Goal: Task Accomplishment & Management: Manage account settings

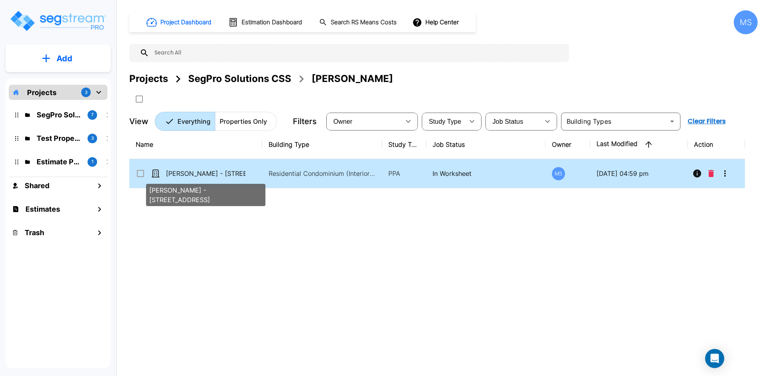
click at [220, 176] on p "[PERSON_NAME] - [STREET_ADDRESS]" at bounding box center [206, 174] width 80 height 10
checkbox input "true"
click at [220, 176] on p "Adam Manville - 270 S HIGHWAY 143 9D" at bounding box center [206, 174] width 80 height 10
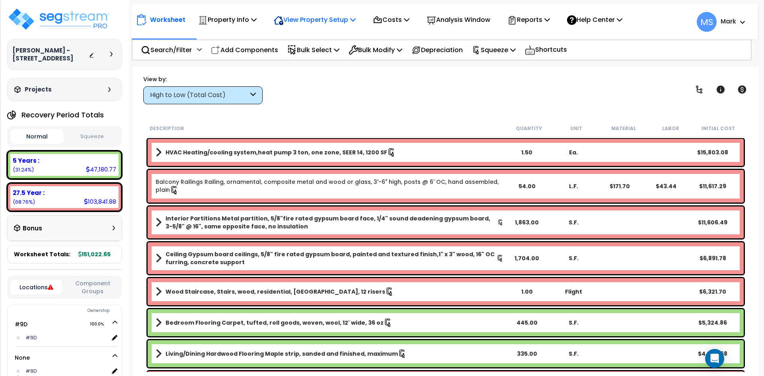
click at [303, 20] on p "View Property Setup" at bounding box center [315, 19] width 82 height 11
click at [305, 36] on link "Building Setup" at bounding box center [309, 38] width 79 height 16
click at [251, 22] on p "Property Info" at bounding box center [227, 19] width 58 height 11
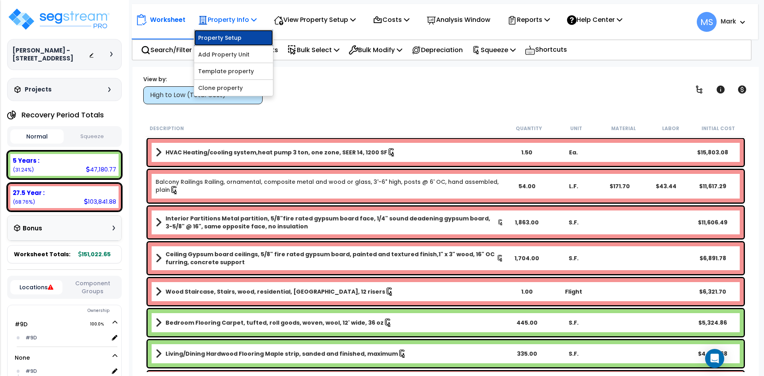
click at [240, 43] on link "Property Setup" at bounding box center [233, 38] width 79 height 16
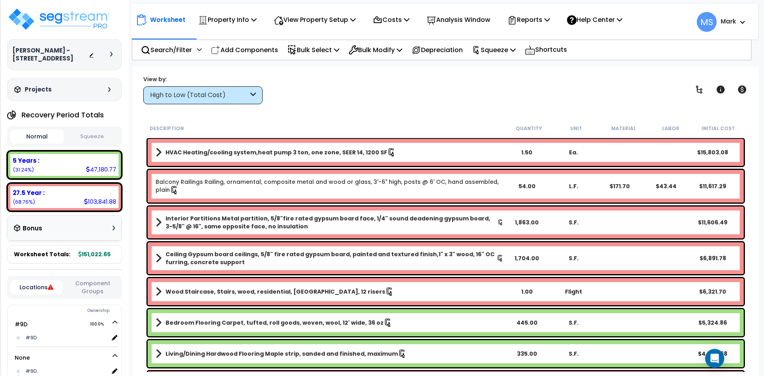
click at [90, 137] on button "Squeeze" at bounding box center [92, 137] width 53 height 14
click at [33, 140] on button "Normal" at bounding box center [36, 137] width 53 height 14
click at [292, 21] on p "View Property Setup" at bounding box center [315, 19] width 82 height 11
click at [96, 135] on button "Squeeze" at bounding box center [92, 137] width 53 height 14
click at [279, 125] on div "Description" at bounding box center [327, 128] width 355 height 8
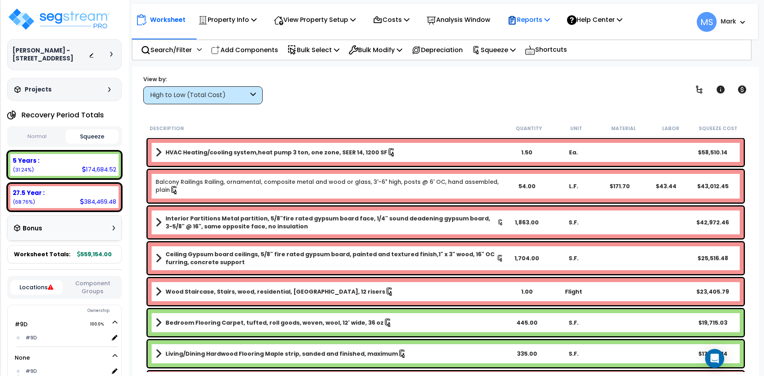
click at [548, 18] on p "Reports" at bounding box center [528, 19] width 43 height 11
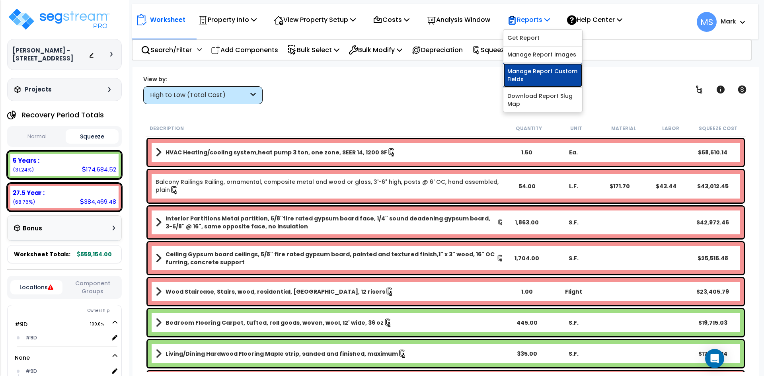
click at [554, 68] on link "Manage Report Custom Fields" at bounding box center [542, 75] width 79 height 24
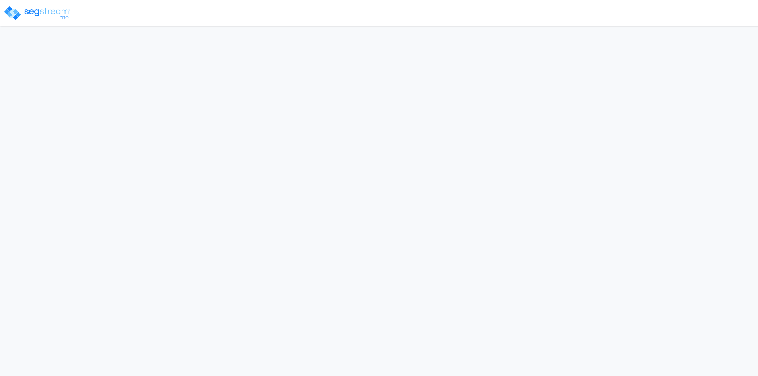
select select "2022"
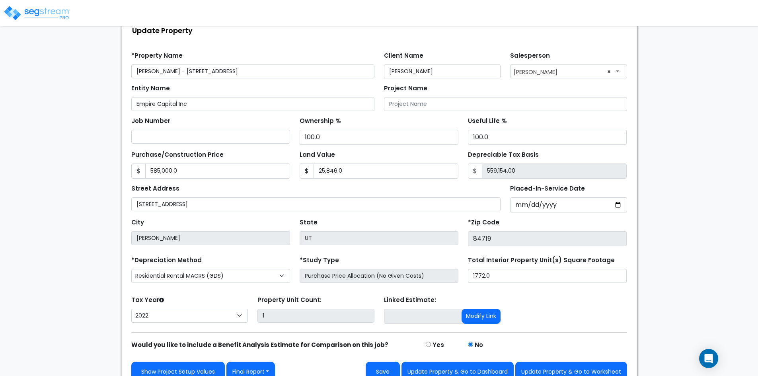
scroll to position [65, 0]
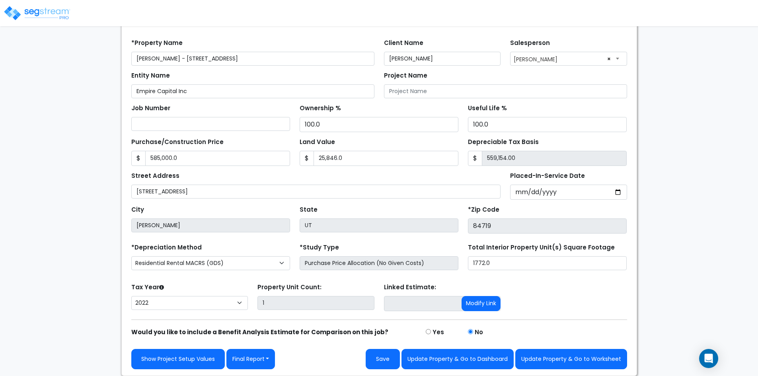
type input "Adam Manville - 270 S HIGHWAY 143, Unit 9D"
click at [238, 303] on select "2026 2025 2024 2023 2022" at bounding box center [189, 303] width 117 height 14
select select "2025"
click at [131, 296] on select "2026 2025 2024 2023 2022" at bounding box center [189, 303] width 117 height 14
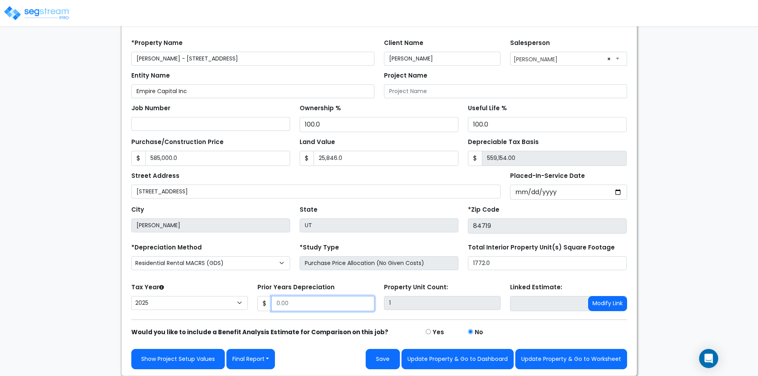
click at [294, 307] on input "Prior Years Depreciation" at bounding box center [322, 303] width 103 height 15
type input "60,149"
click at [389, 364] on button "Save" at bounding box center [383, 359] width 34 height 20
type input "585000"
type input "25846"
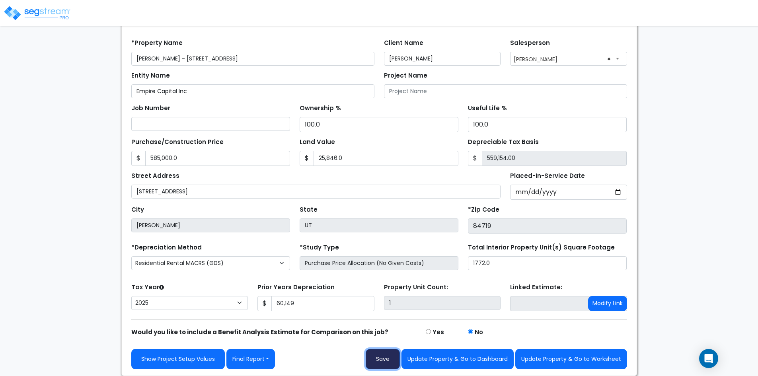
type input "60149"
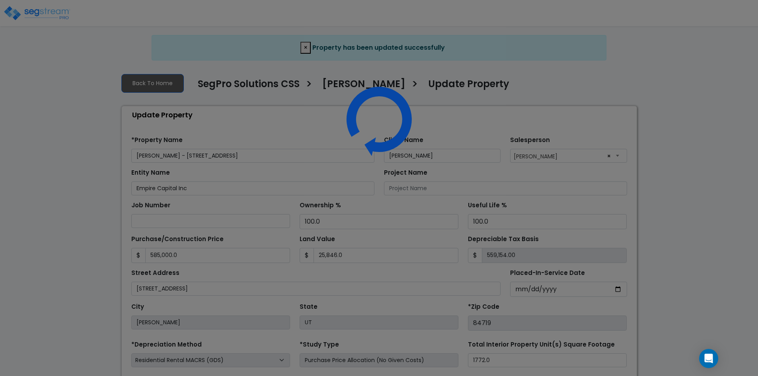
select select "2025"
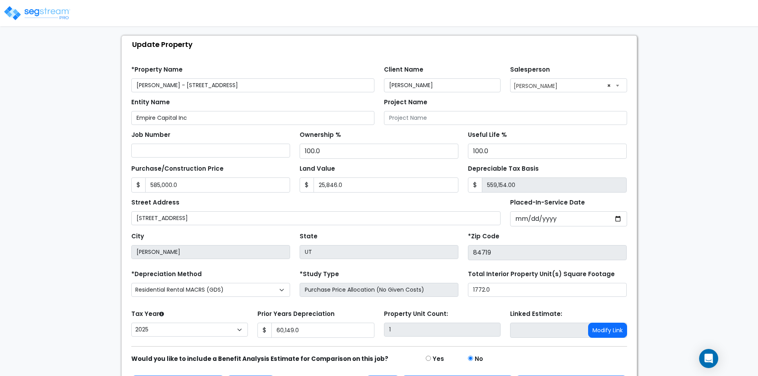
scroll to position [48, 0]
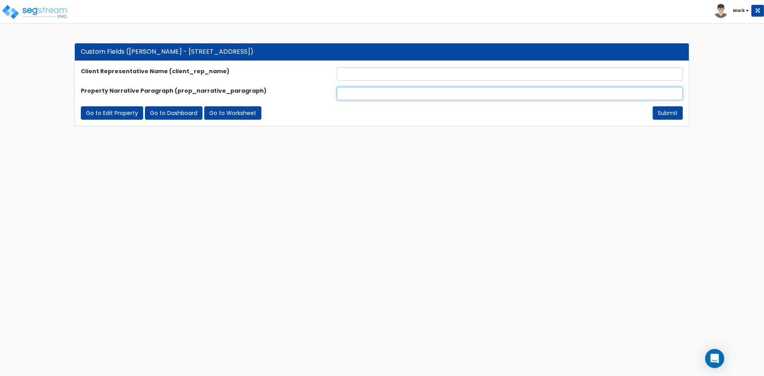
click at [371, 92] on input "text" at bounding box center [510, 94] width 346 height 14
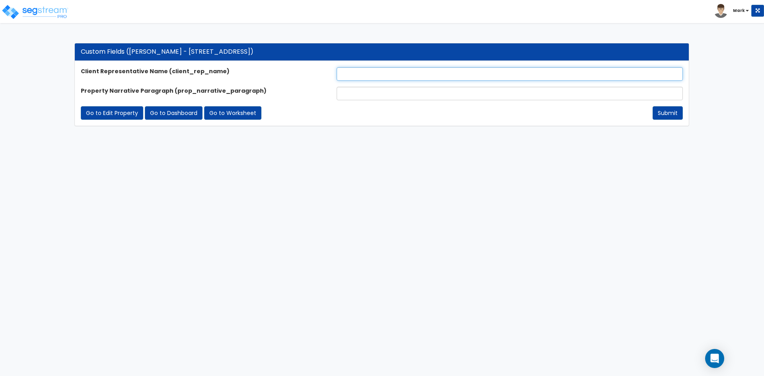
click at [370, 72] on input "text" at bounding box center [510, 74] width 346 height 14
type input "[PERSON_NAME]"
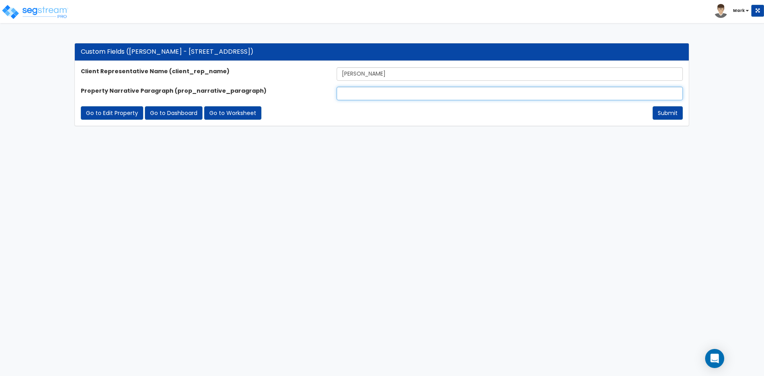
click at [375, 96] on input "text" at bounding box center [510, 94] width 346 height 14
click at [357, 96] on input "text" at bounding box center [510, 94] width 346 height 14
paste input "The subject property is a 1,772 sq ft condo with 2 beds, 2 baths, a loft, and a…"
type input "The subject property is a 1,772 sq ft condo with 2 beds, 2 baths, a loft, and a…"
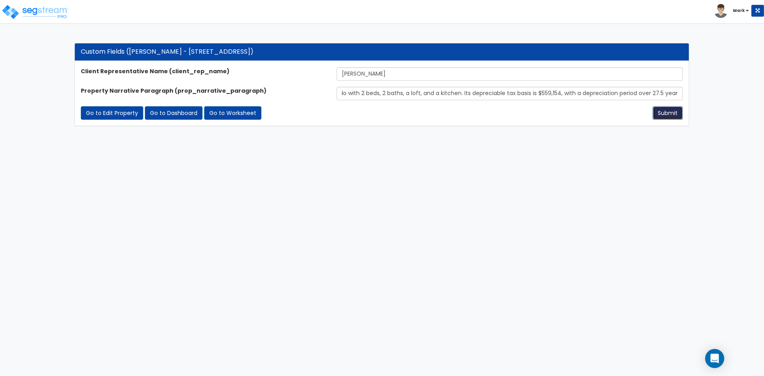
scroll to position [0, 0]
click at [657, 113] on button "Submit" at bounding box center [668, 113] width 30 height 14
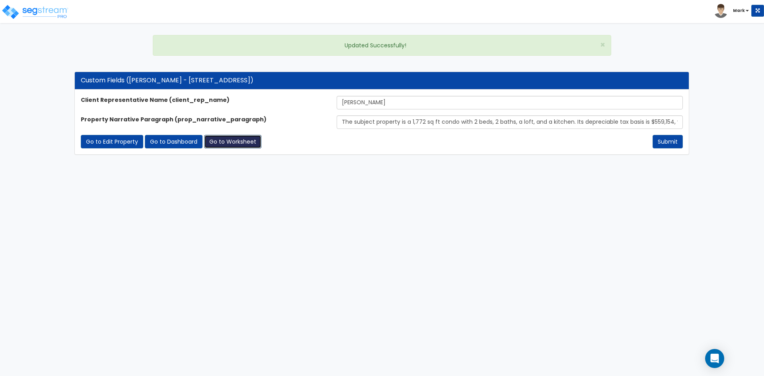
click at [224, 144] on link "Go to Worksheet" at bounding box center [232, 142] width 57 height 14
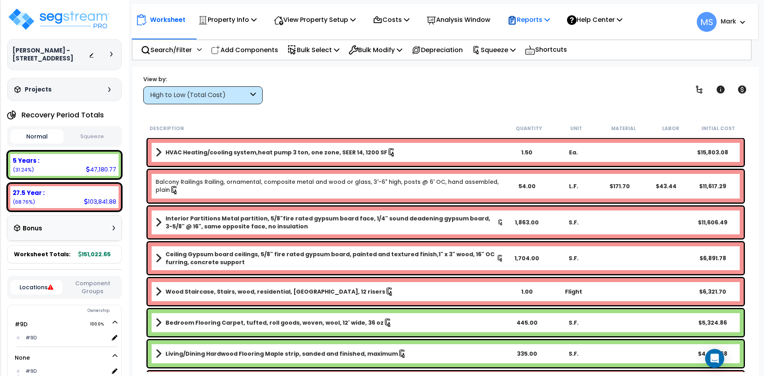
click at [540, 17] on p "Reports" at bounding box center [528, 19] width 43 height 11
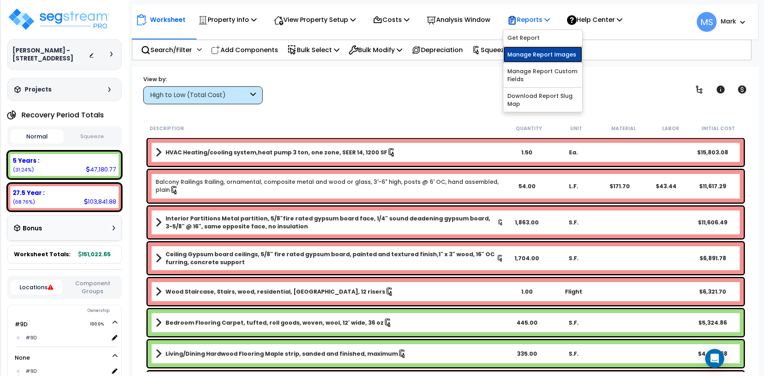
click at [559, 57] on link "Manage Report Images" at bounding box center [542, 55] width 79 height 16
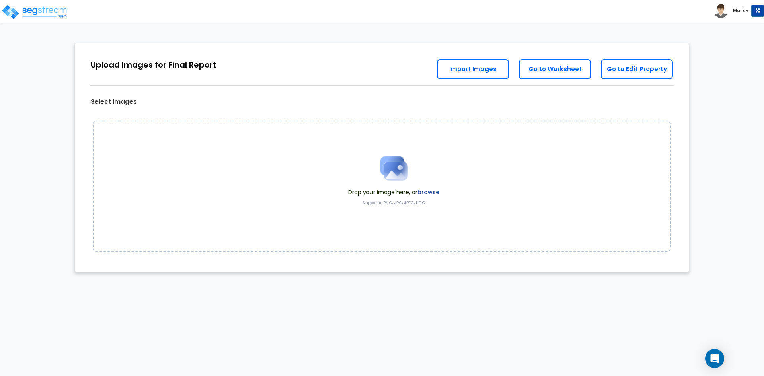
click at [431, 192] on label "browse" at bounding box center [428, 192] width 22 height 8
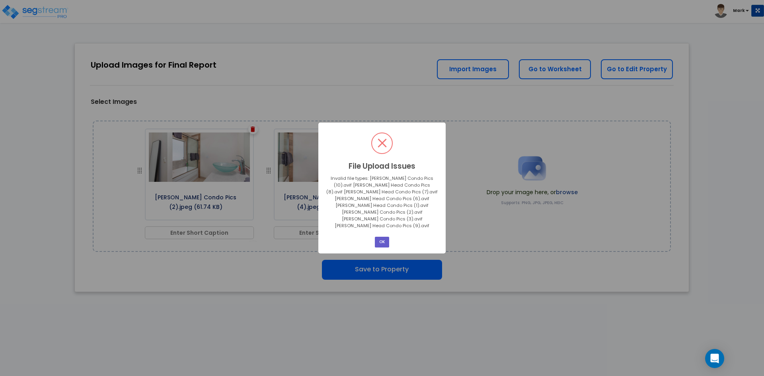
click at [384, 237] on button "OK" at bounding box center [382, 242] width 14 height 11
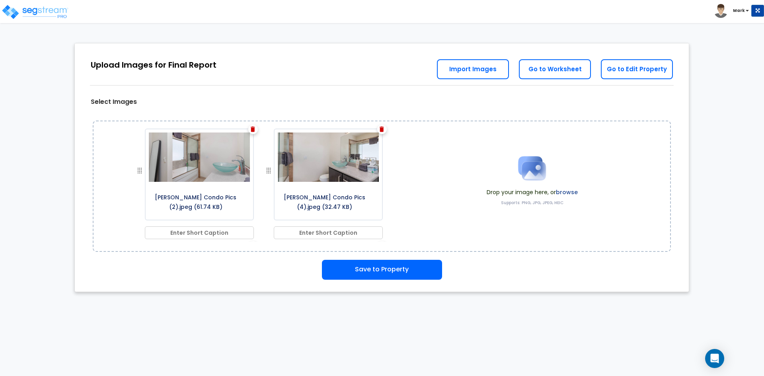
click at [382, 132] on div at bounding box center [382, 130] width 10 height 10
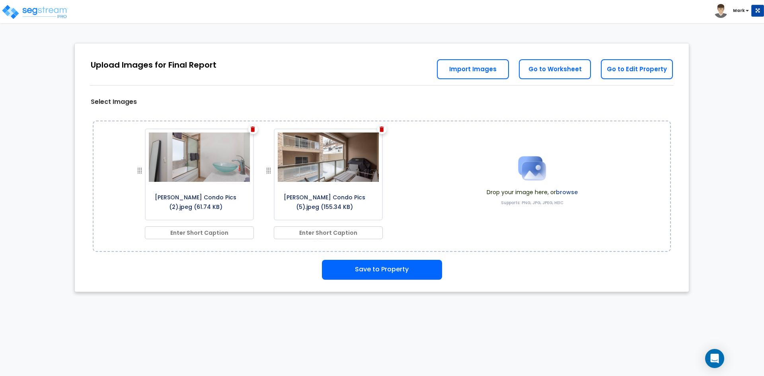
click at [380, 129] on img at bounding box center [382, 130] width 4 height 6
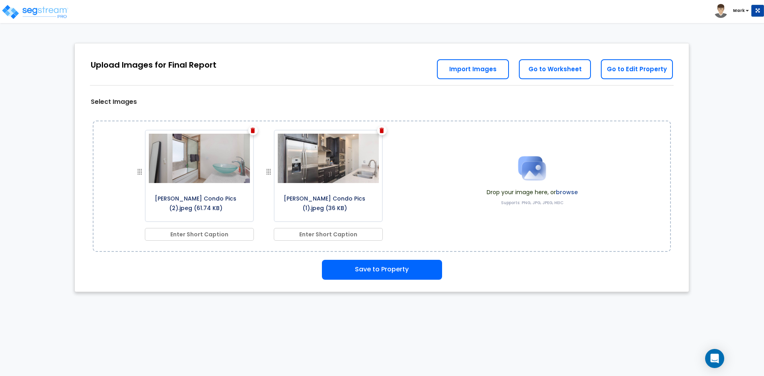
click at [379, 129] on div at bounding box center [382, 131] width 10 height 10
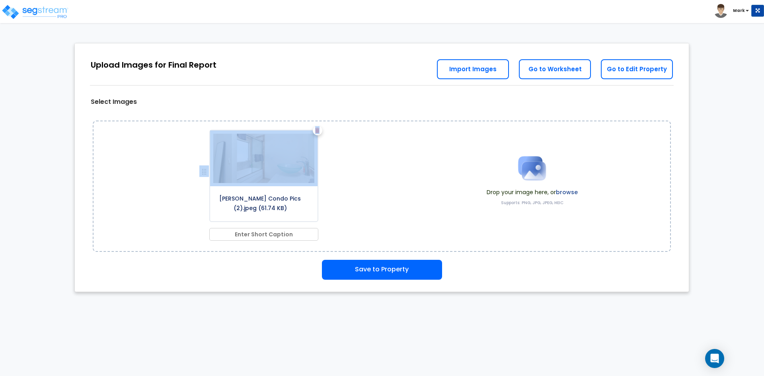
click at [379, 129] on div "[PERSON_NAME] Condo Pics (2).jpeg (61.74 KB)" at bounding box center [267, 182] width 277 height 119
click at [316, 133] on img at bounding box center [317, 131] width 4 height 6
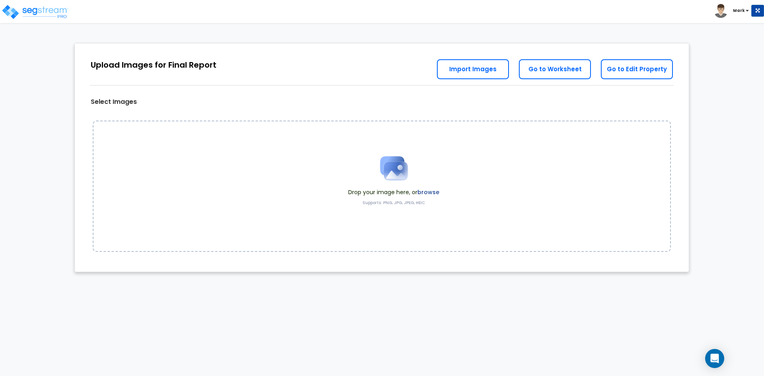
click at [430, 191] on label "browse" at bounding box center [428, 192] width 22 height 8
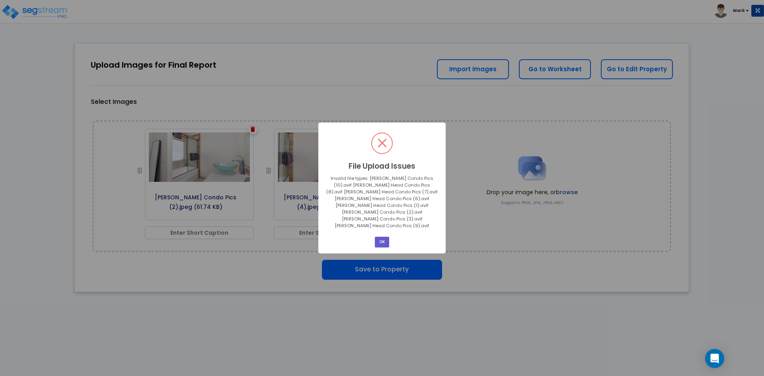
click at [385, 238] on button "OK" at bounding box center [382, 242] width 14 height 11
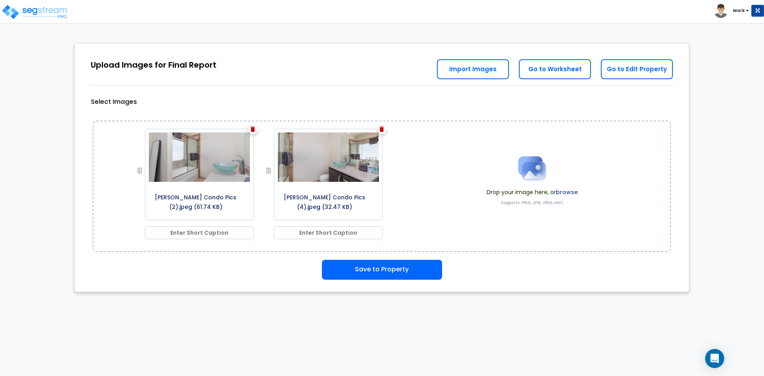
click at [380, 130] on img at bounding box center [382, 130] width 4 height 6
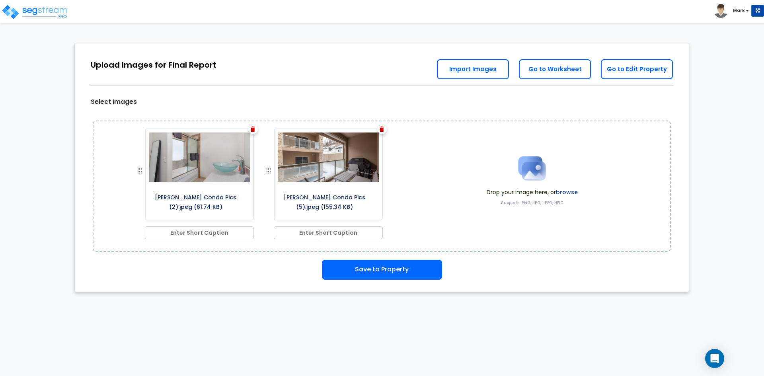
click at [255, 130] on div at bounding box center [253, 130] width 10 height 10
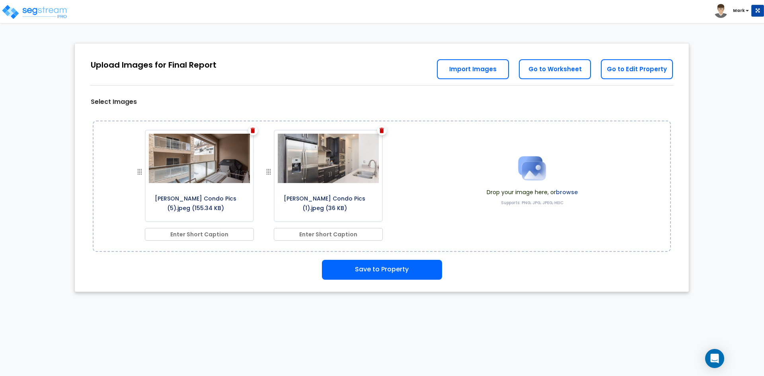
click at [255, 130] on img at bounding box center [253, 131] width 4 height 6
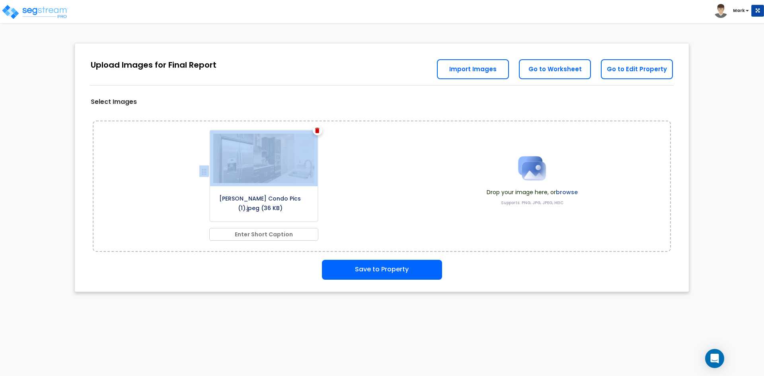
click at [255, 130] on div "[PERSON_NAME] Condo Pics (1).jpeg (36 KB)" at bounding box center [263, 176] width 109 height 92
click at [317, 132] on img at bounding box center [317, 131] width 4 height 6
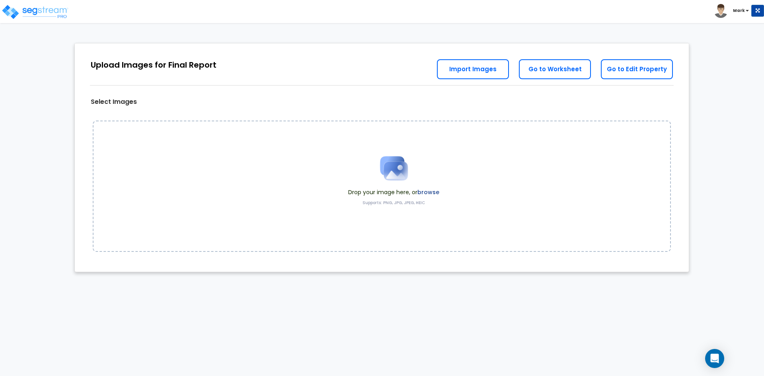
click at [429, 190] on label "browse" at bounding box center [428, 192] width 22 height 8
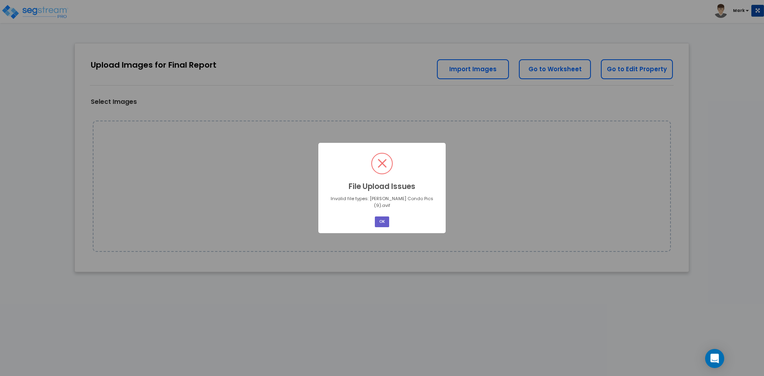
click at [385, 220] on button "OK" at bounding box center [382, 221] width 14 height 11
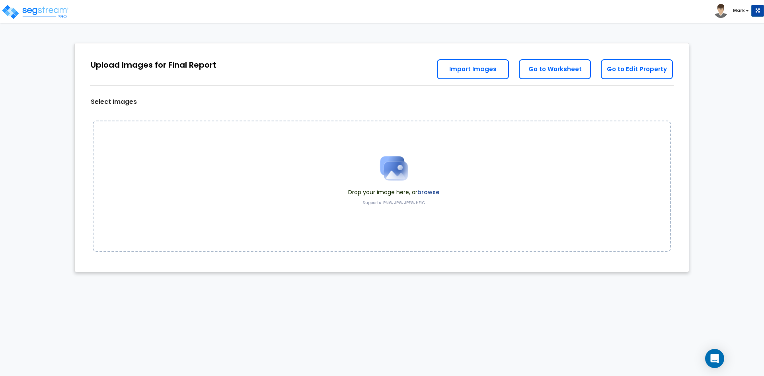
click at [431, 196] on label "browse" at bounding box center [428, 192] width 22 height 8
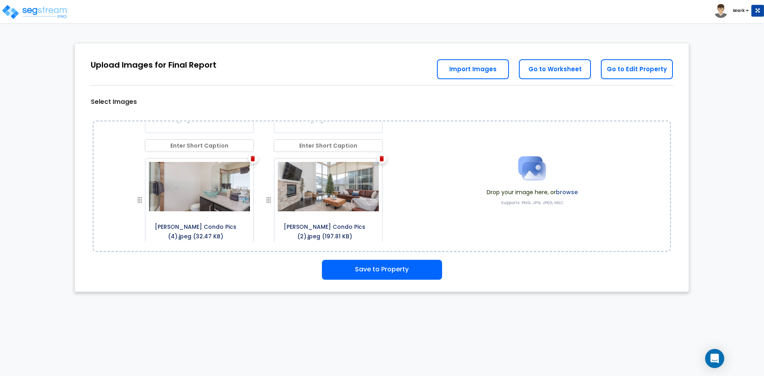
scroll to position [465, 0]
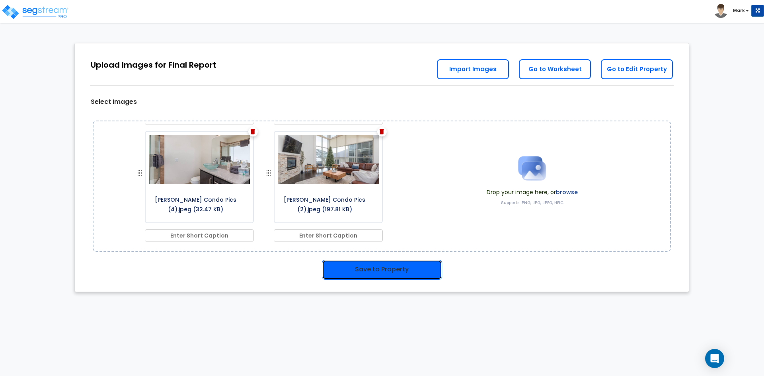
click at [394, 274] on button "Save to Property" at bounding box center [382, 270] width 120 height 20
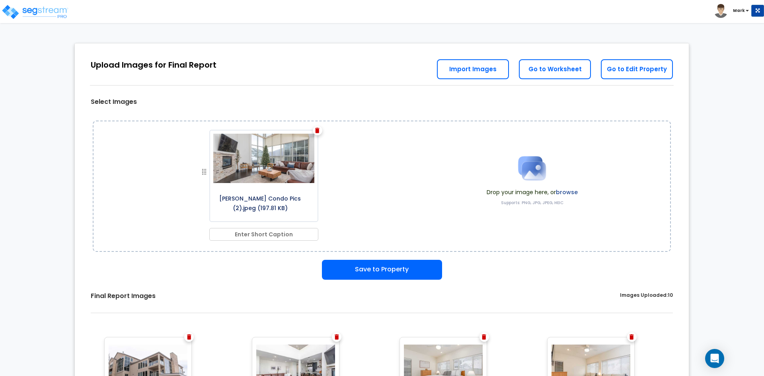
click at [315, 132] on div at bounding box center [318, 131] width 10 height 10
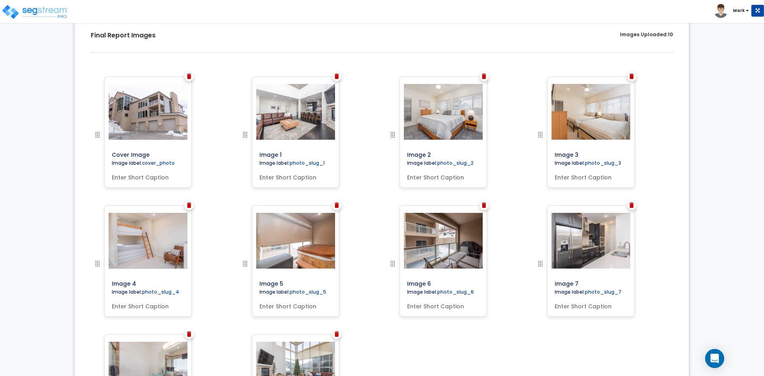
scroll to position [281, 0]
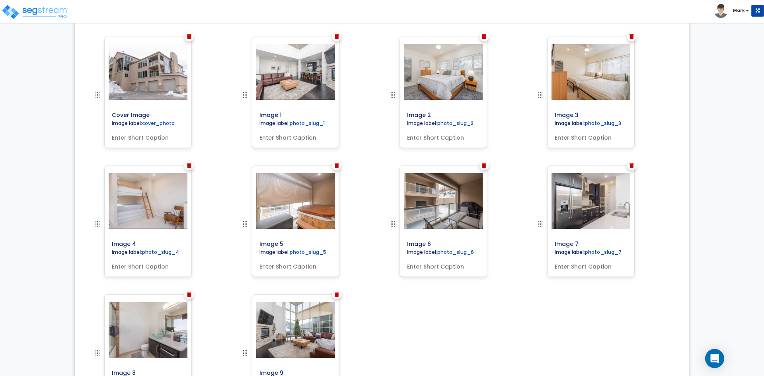
click at [244, 354] on img at bounding box center [245, 353] width 10 height 10
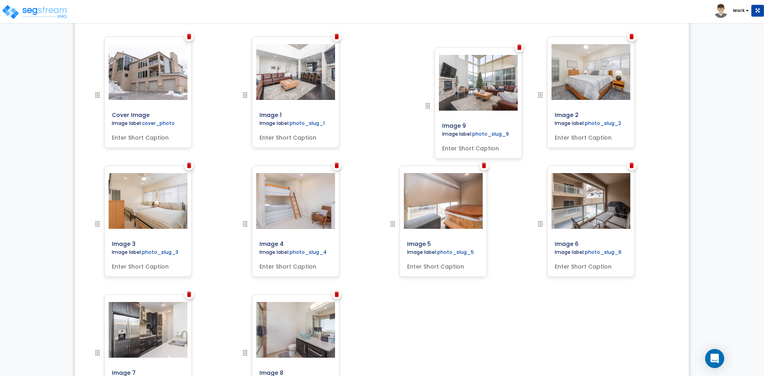
drag, startPoint x: 246, startPoint y: 352, endPoint x: 428, endPoint y: 105, distance: 307.3
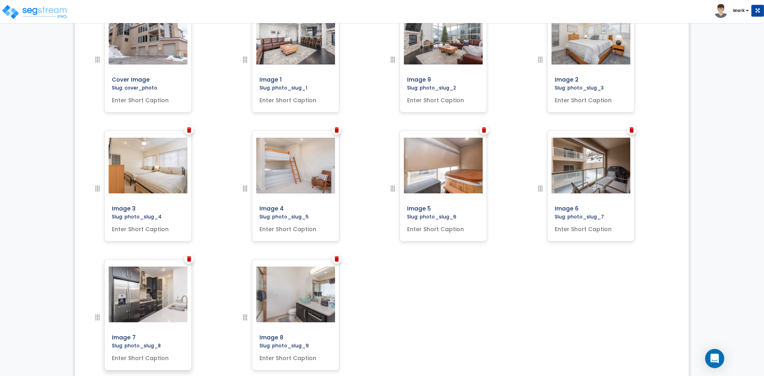
scroll to position [320, 0]
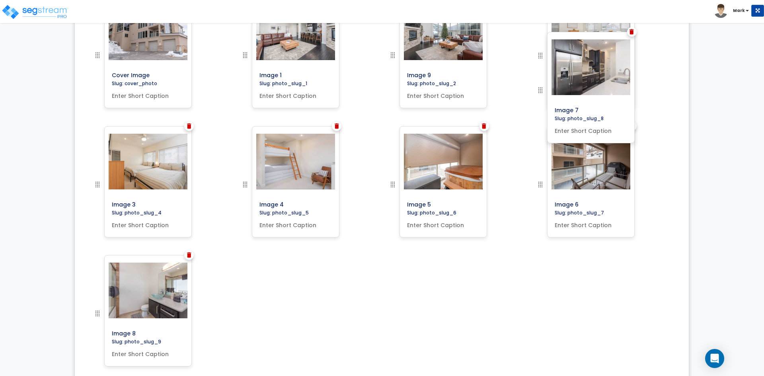
drag, startPoint x: 98, startPoint y: 312, endPoint x: 566, endPoint y: 90, distance: 518.7
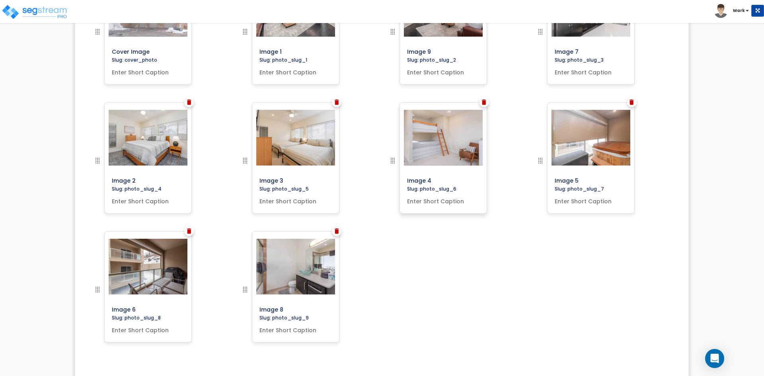
scroll to position [360, 0]
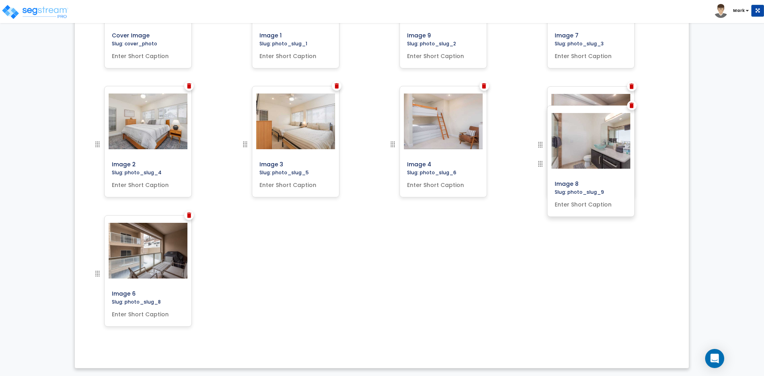
drag, startPoint x: 242, startPoint y: 275, endPoint x: 554, endPoint y: 165, distance: 330.6
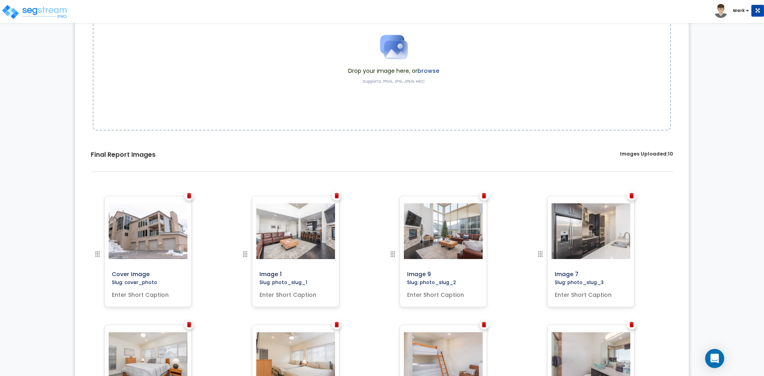
scroll to position [0, 0]
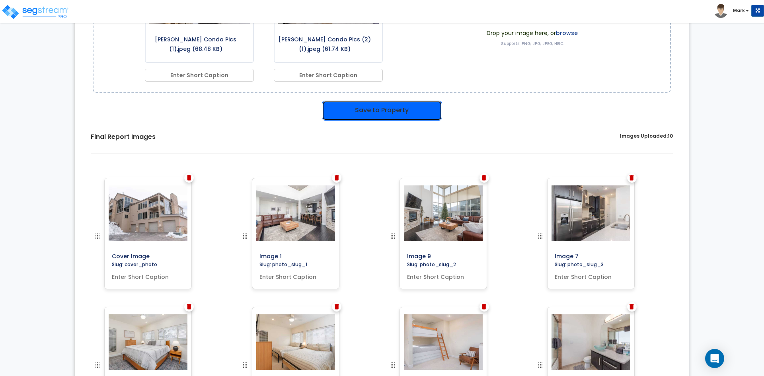
click at [396, 110] on button "Save to Property" at bounding box center [382, 111] width 120 height 20
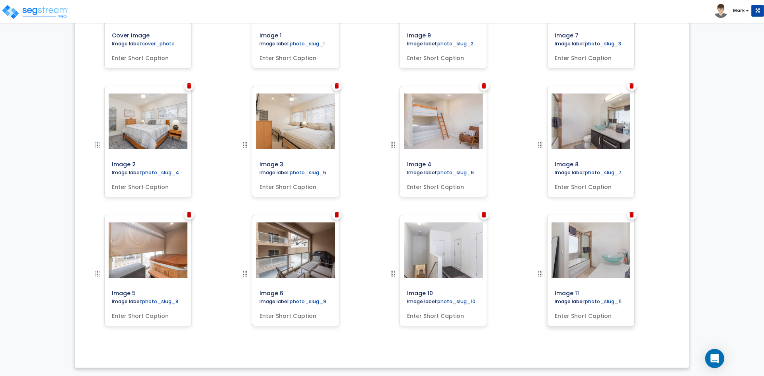
scroll to position [360, 0]
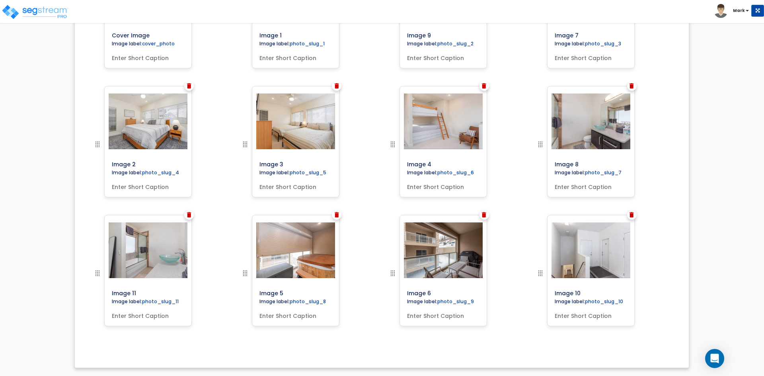
drag, startPoint x: 539, startPoint y: 274, endPoint x: 62, endPoint y: 282, distance: 477.2
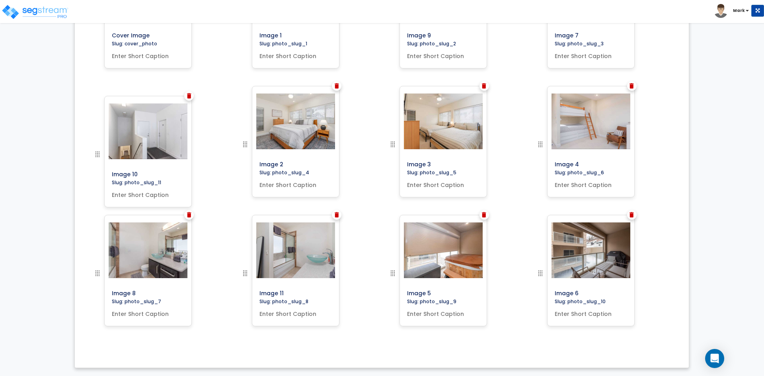
drag, startPoint x: 541, startPoint y: 274, endPoint x: 61, endPoint y: 155, distance: 494.1
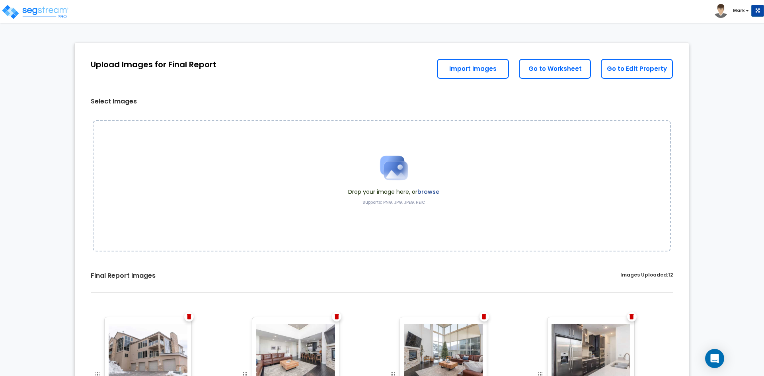
scroll to position [0, 0]
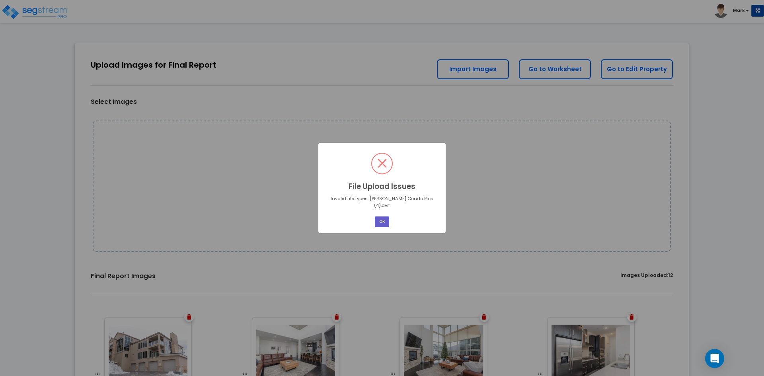
click at [383, 218] on button "OK" at bounding box center [382, 221] width 14 height 11
click at [380, 219] on button "OK" at bounding box center [382, 221] width 14 height 11
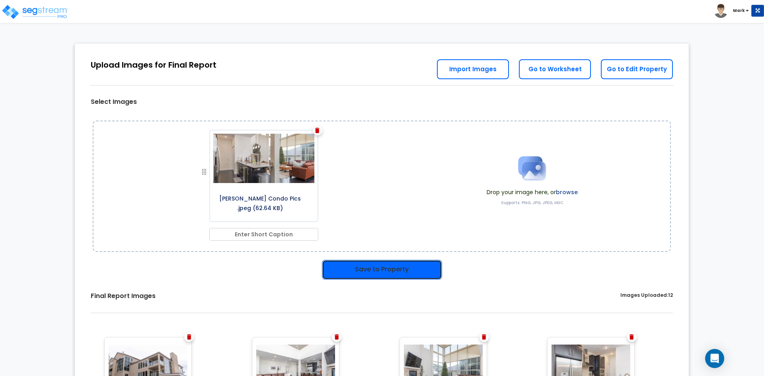
click at [384, 273] on button "Save to Property" at bounding box center [382, 270] width 120 height 20
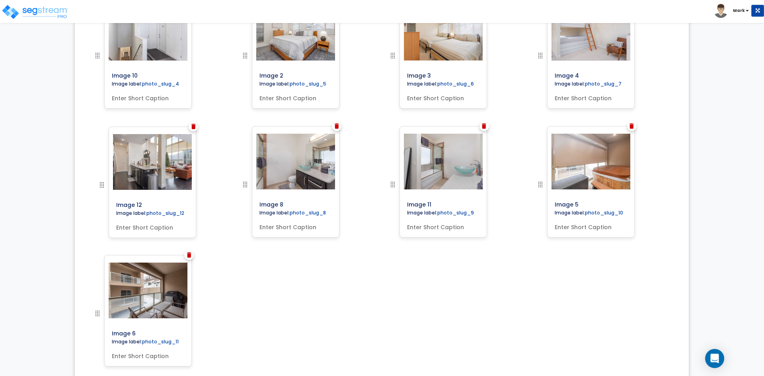
scroll to position [397, 0]
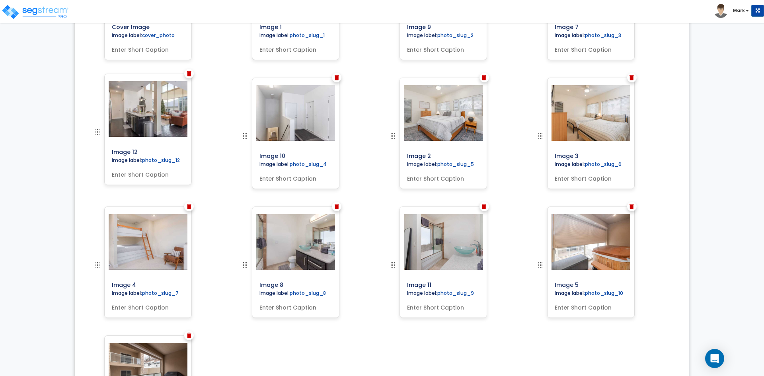
drag, startPoint x: 96, startPoint y: 314, endPoint x: 87, endPoint y: 133, distance: 181.7
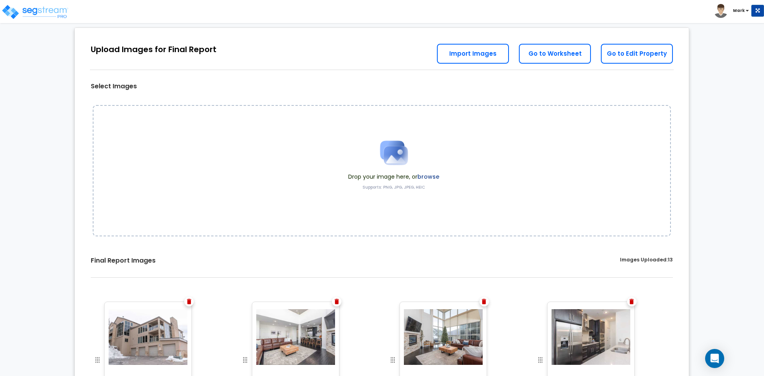
scroll to position [0, 0]
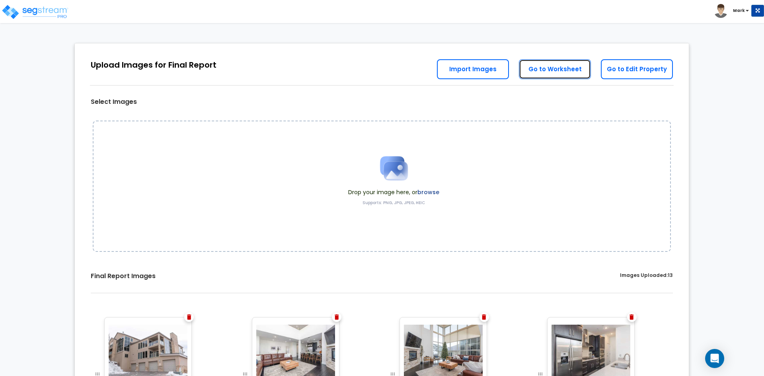
click at [558, 75] on link "Go to Worksheet" at bounding box center [555, 69] width 72 height 20
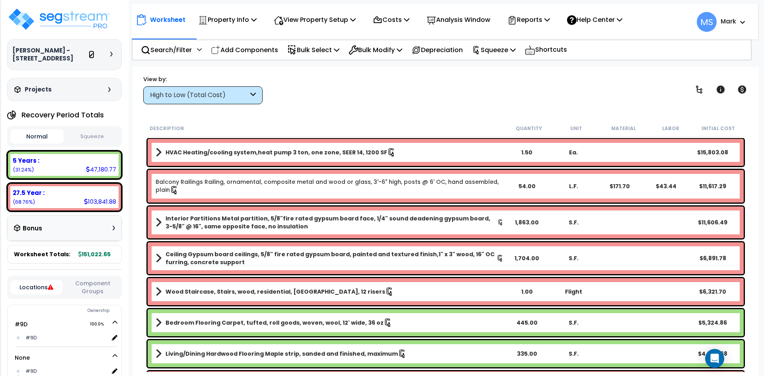
click at [90, 56] on icon at bounding box center [92, 55] width 4 height 5
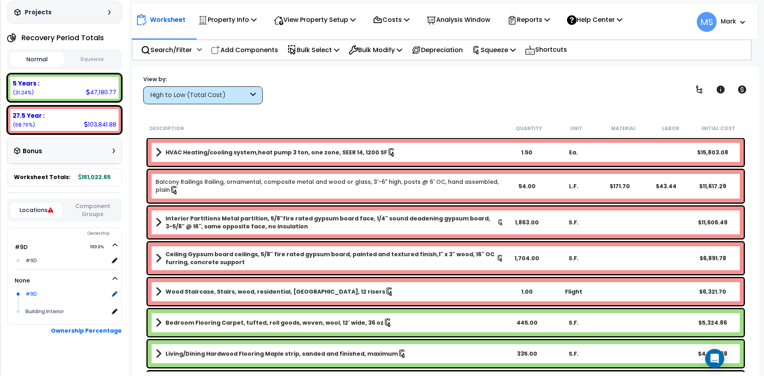
scroll to position [80, 0]
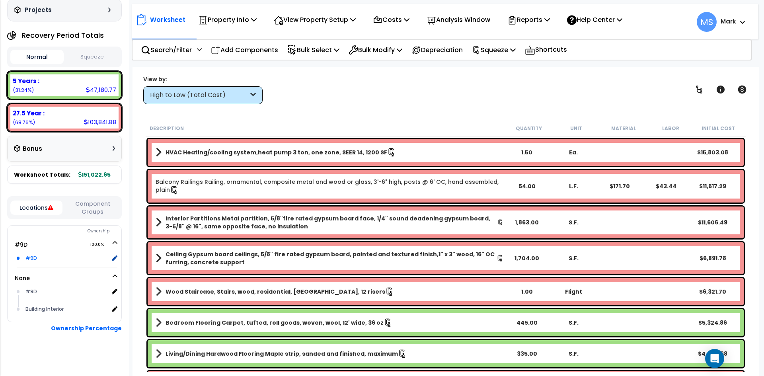
click at [116, 254] on div "#9D x 1" at bounding box center [70, 259] width 94 height 18
click at [113, 259] on icon at bounding box center [113, 258] width 7 height 7
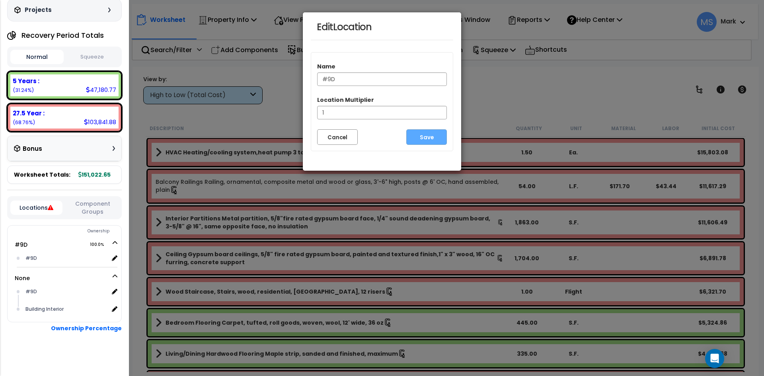
click at [335, 80] on input "#9D" at bounding box center [382, 79] width 130 height 14
drag, startPoint x: 337, startPoint y: 80, endPoint x: 316, endPoint y: 80, distance: 20.7
click at [316, 80] on div "Name #9D" at bounding box center [382, 74] width 142 height 33
type input "Unit 9D"
click at [430, 142] on button "Save" at bounding box center [426, 137] width 41 height 16
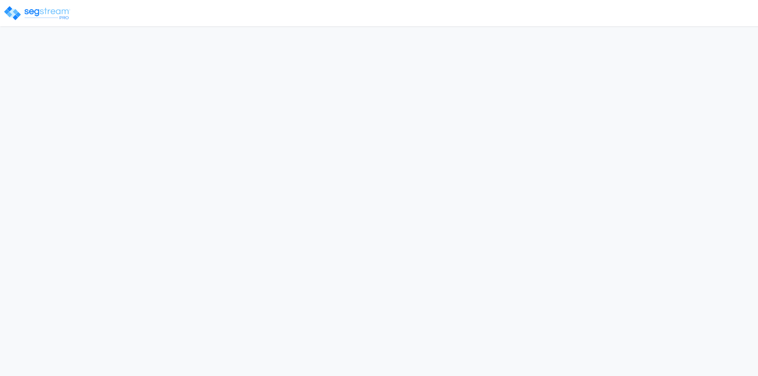
select select "2025"
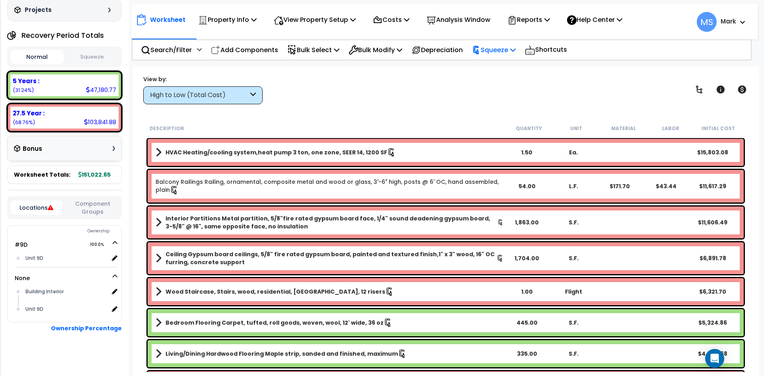
click at [514, 46] on p "Squeeze" at bounding box center [494, 50] width 44 height 11
click at [512, 64] on link "Re-squeeze" at bounding box center [507, 68] width 79 height 16
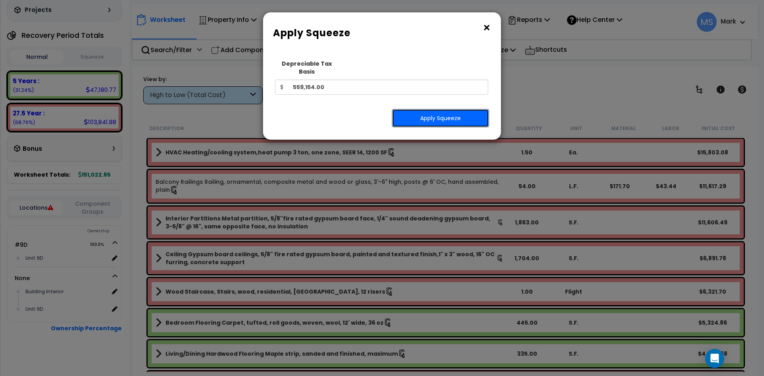
click at [465, 109] on button "Apply Squeeze" at bounding box center [440, 118] width 97 height 18
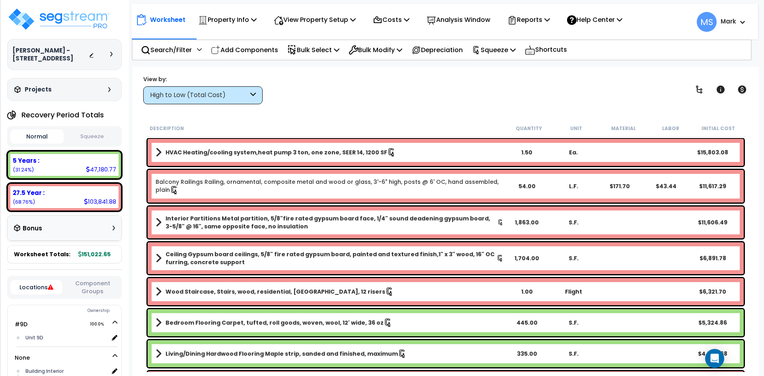
click at [100, 141] on button "Squeeze" at bounding box center [92, 137] width 53 height 14
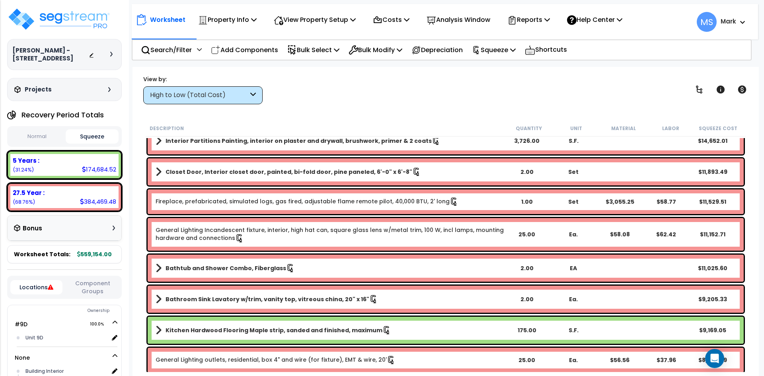
scroll to position [318, 0]
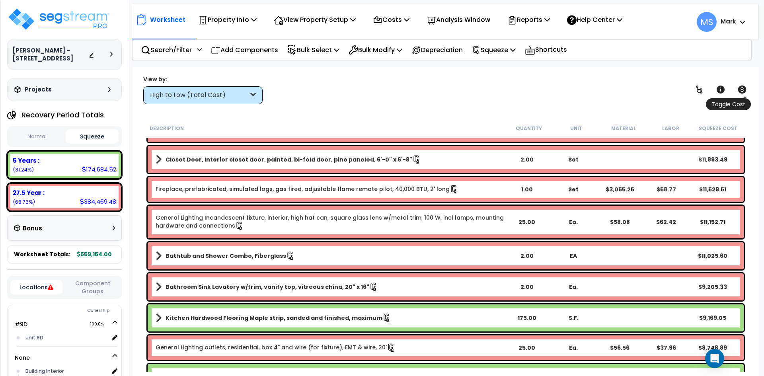
click at [745, 89] on icon at bounding box center [742, 90] width 8 height 8
